Goal: Communication & Community: Answer question/provide support

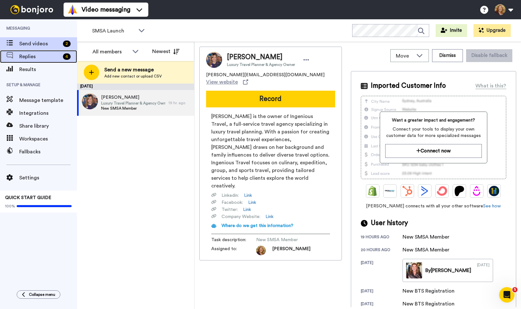
click at [33, 57] on span "Replies" at bounding box center [39, 57] width 41 height 8
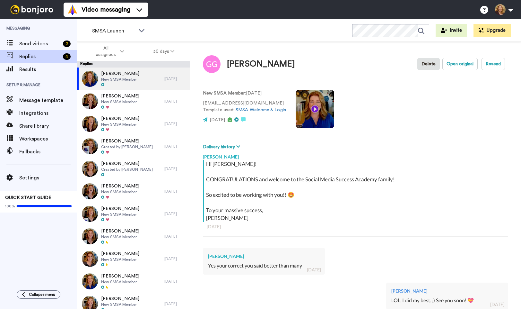
type textarea "x"
click at [34, 44] on span "Send videos" at bounding box center [39, 44] width 41 height 8
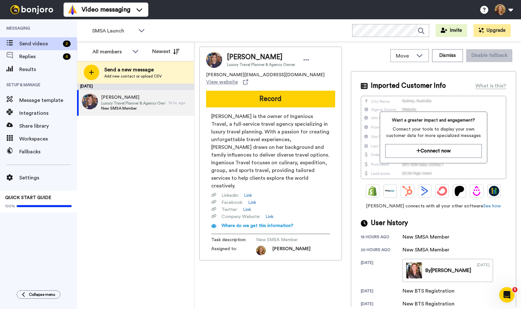
drag, startPoint x: 291, startPoint y: 59, endPoint x: 228, endPoint y: 58, distance: 62.6
click at [228, 58] on span "[PERSON_NAME]" at bounding box center [261, 57] width 68 height 10
copy span "[PERSON_NAME]"
